Goal: Information Seeking & Learning: Compare options

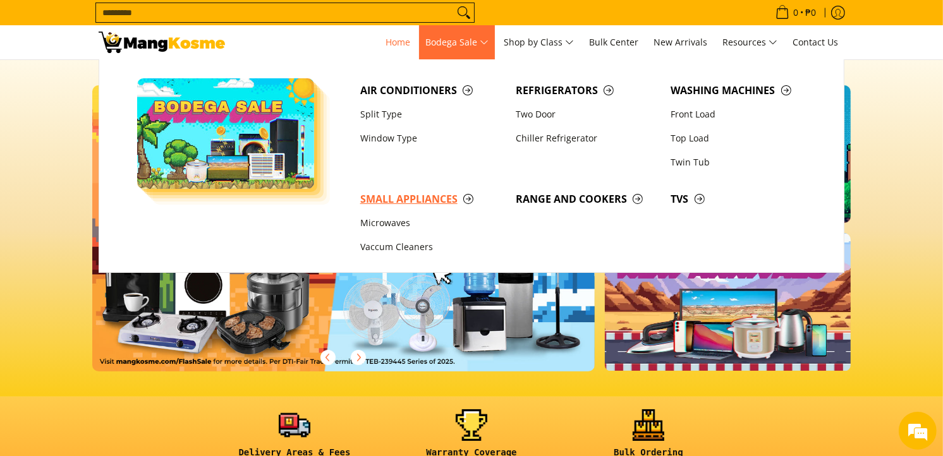
click at [420, 201] on span "Small Appliances" at bounding box center [431, 199] width 143 height 16
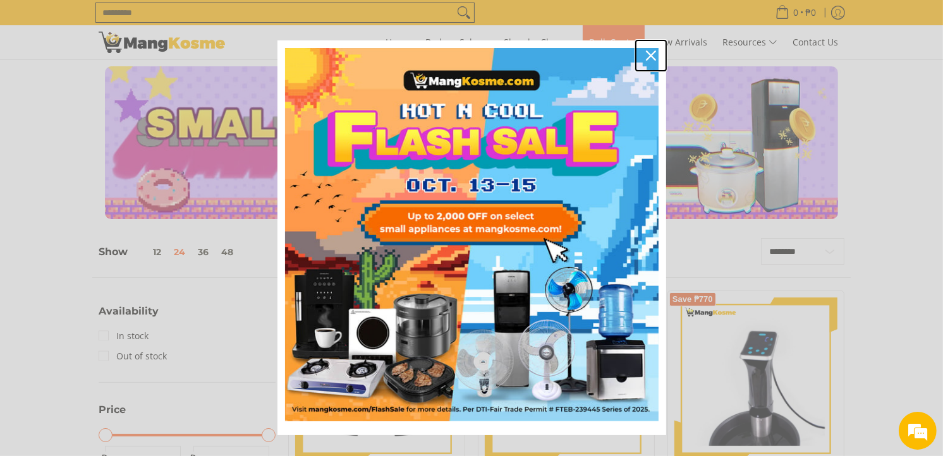
click at [647, 52] on icon "close icon" at bounding box center [651, 56] width 10 height 10
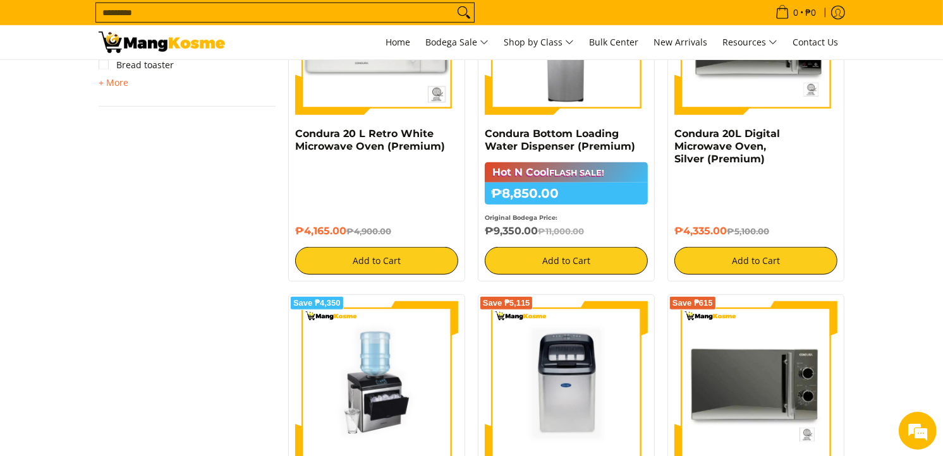
scroll to position [632, 0]
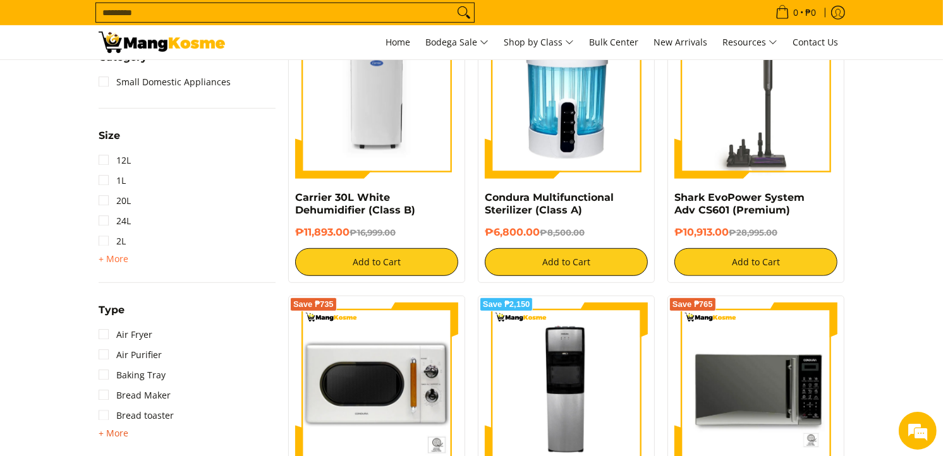
click at [108, 429] on span "+ More" at bounding box center [114, 434] width 30 height 10
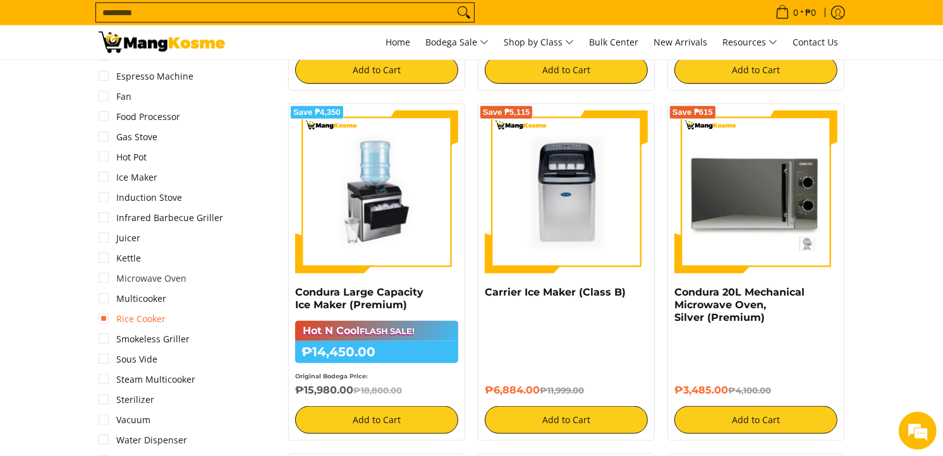
scroll to position [1264, 0]
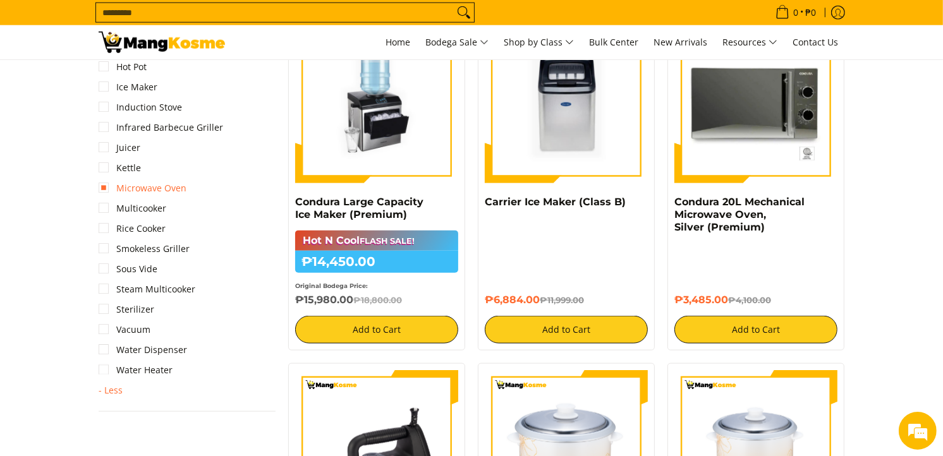
click at [133, 188] on link "Microwave Oven" at bounding box center [143, 188] width 88 height 20
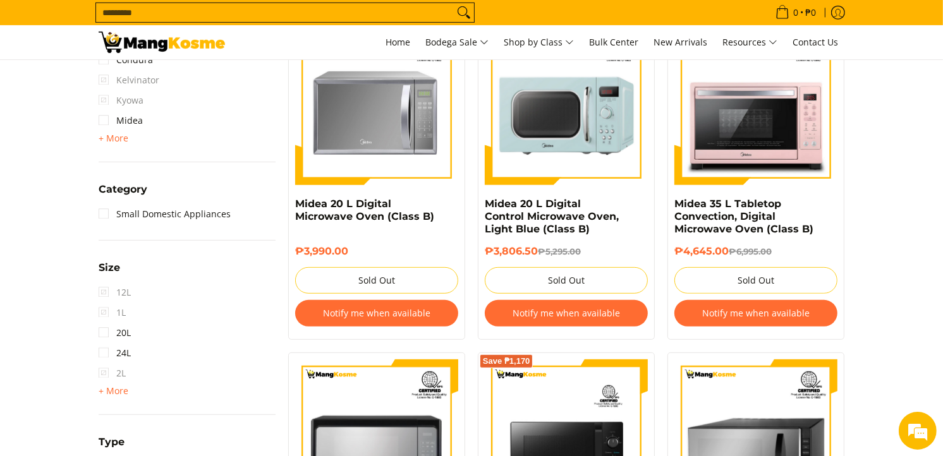
scroll to position [599, 0]
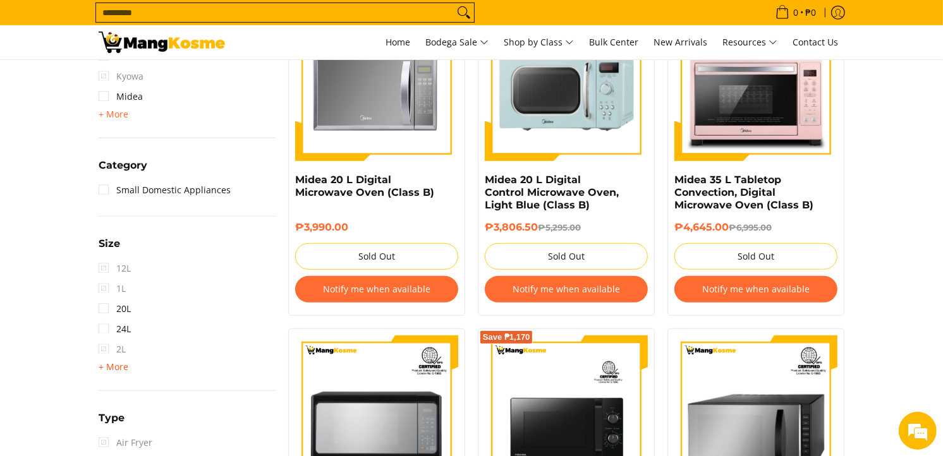
click at [118, 368] on span "+ More" at bounding box center [114, 367] width 30 height 10
click at [115, 367] on link "30L" at bounding box center [115, 370] width 32 height 20
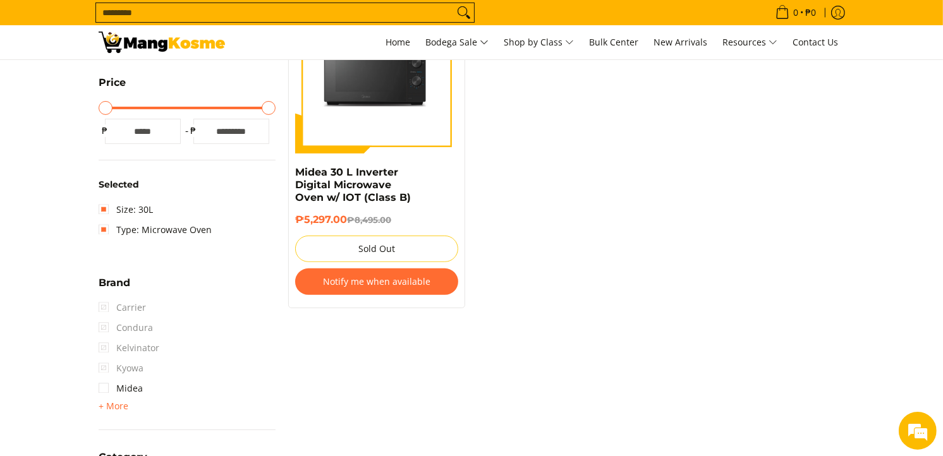
scroll to position [319, 0]
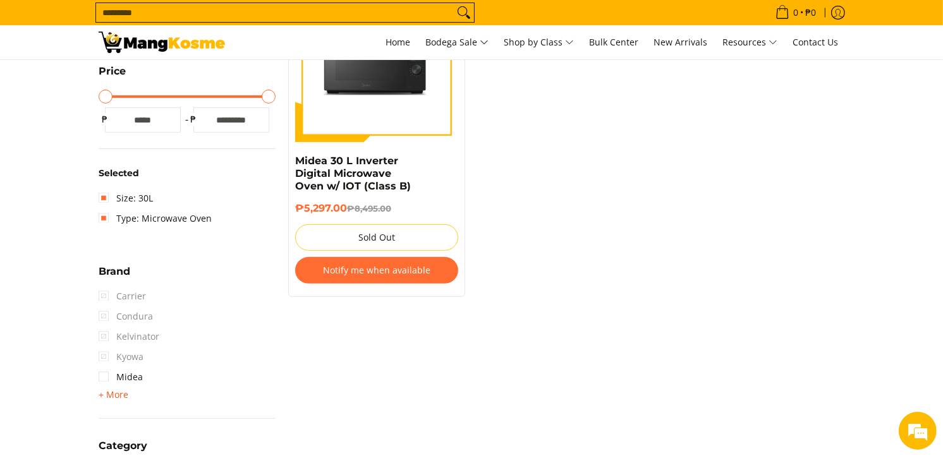
click at [116, 390] on span "+ More" at bounding box center [114, 395] width 30 height 10
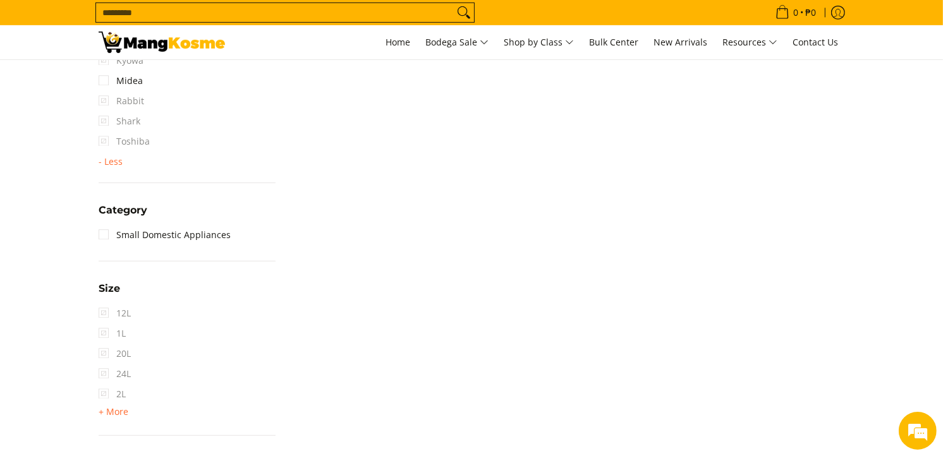
scroll to position [740, 0]
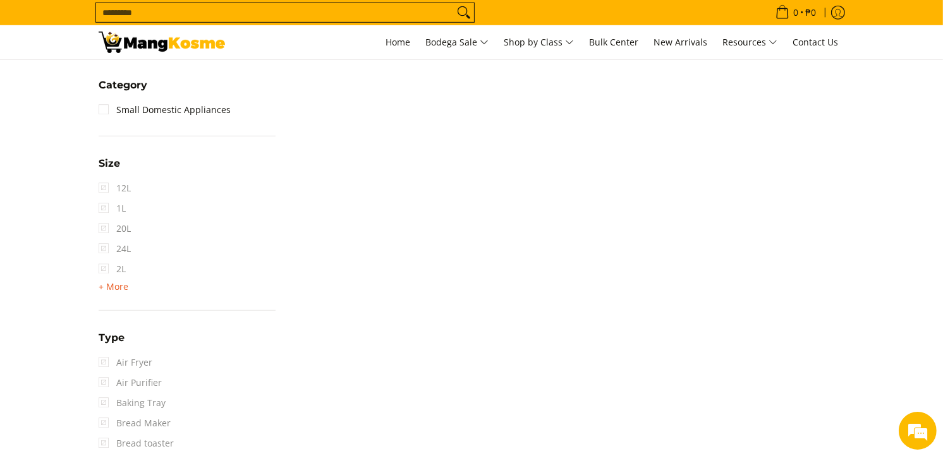
click at [120, 291] on span "+ More" at bounding box center [114, 287] width 30 height 10
click at [111, 288] on link "30L" at bounding box center [115, 289] width 32 height 20
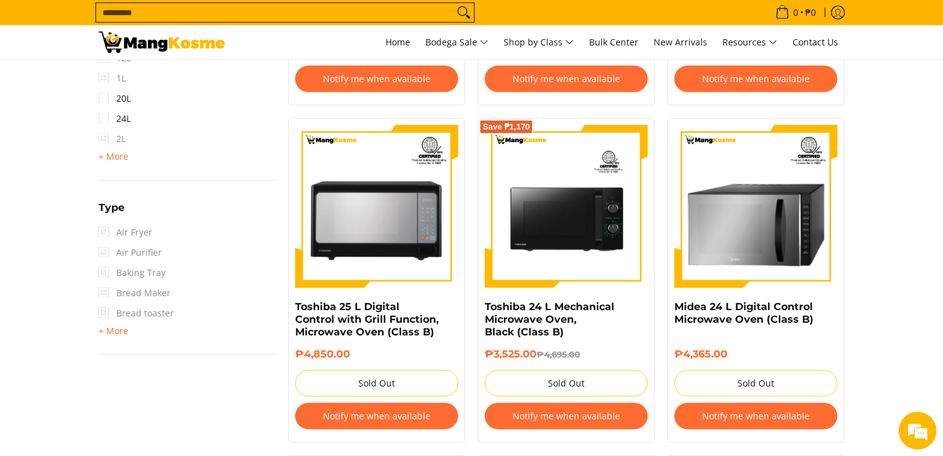
scroll to position [810, 0]
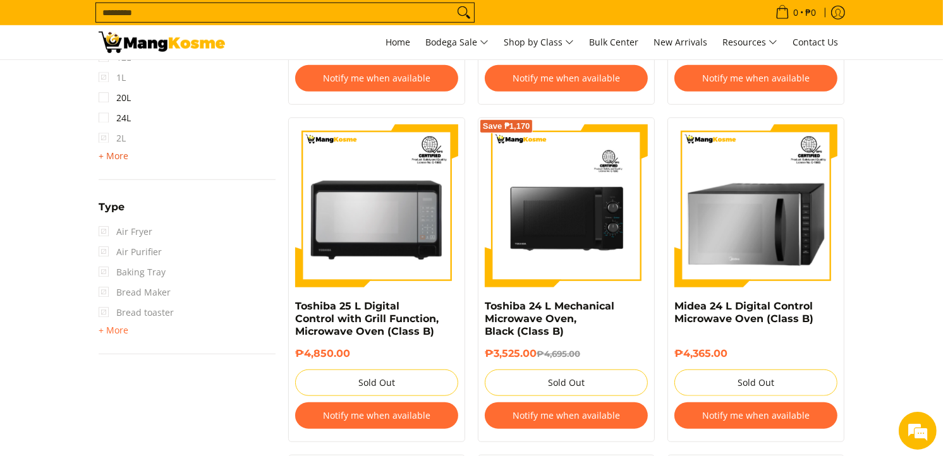
click at [117, 153] on span "+ More" at bounding box center [114, 156] width 30 height 10
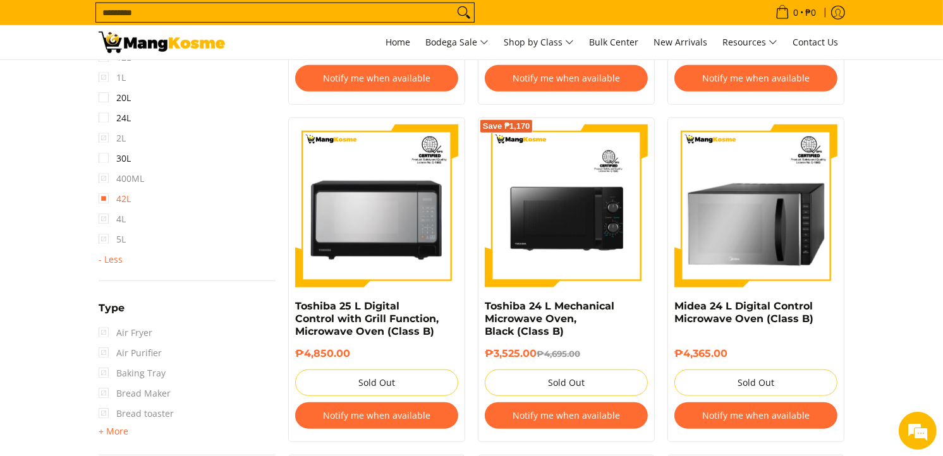
click at [109, 198] on link "42L" at bounding box center [115, 199] width 32 height 20
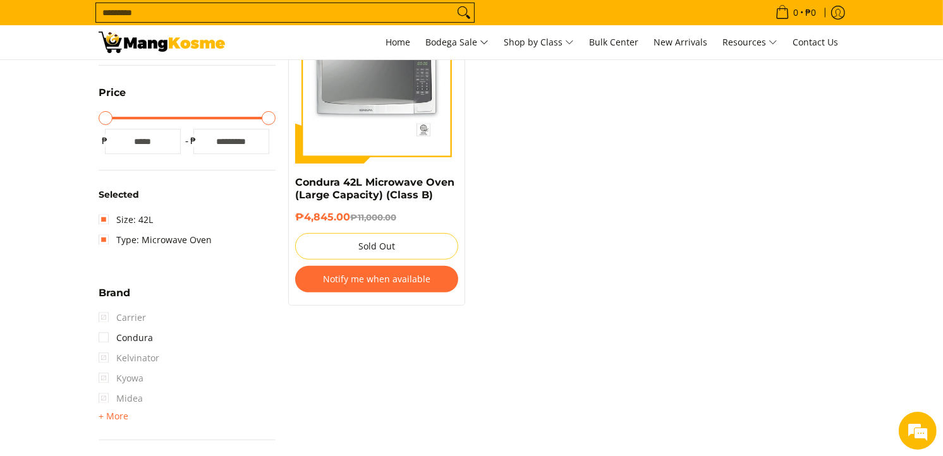
scroll to position [178, 0]
